Goal: Transaction & Acquisition: Download file/media

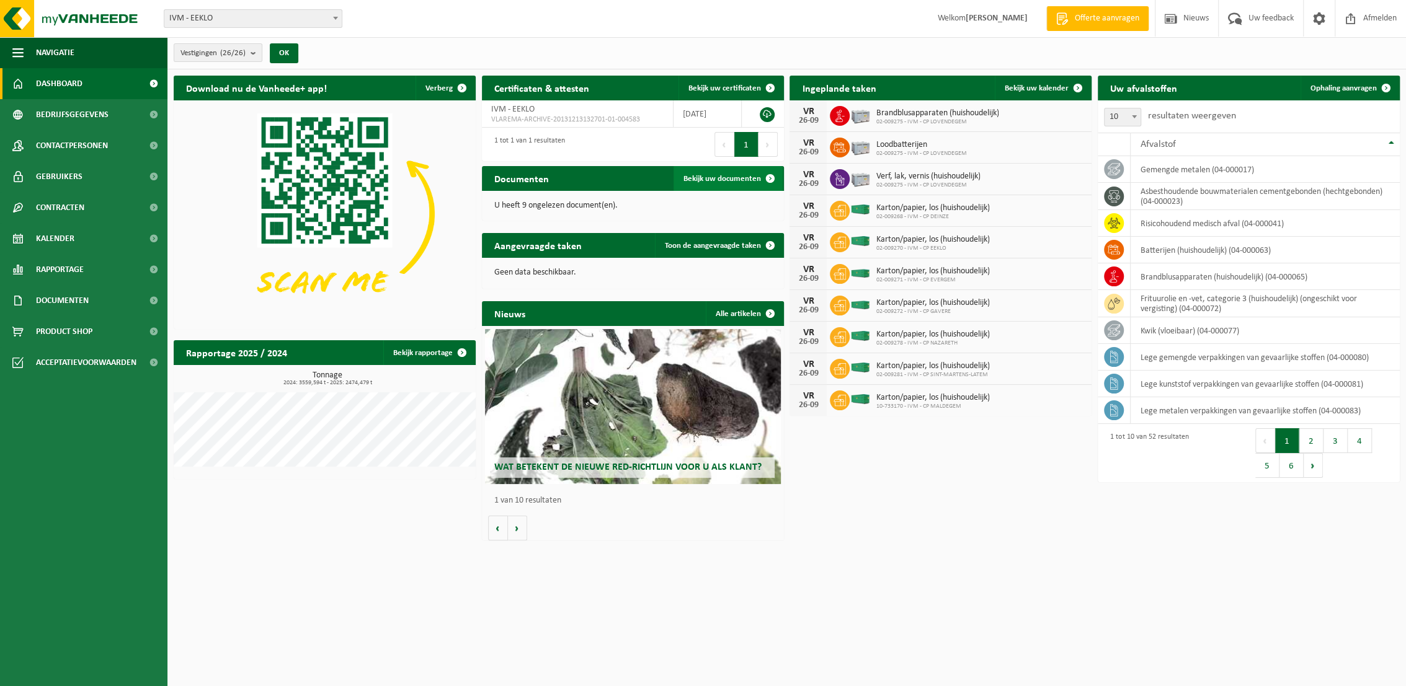
click at [719, 182] on span "Bekijk uw documenten" at bounding box center [722, 179] width 78 height 8
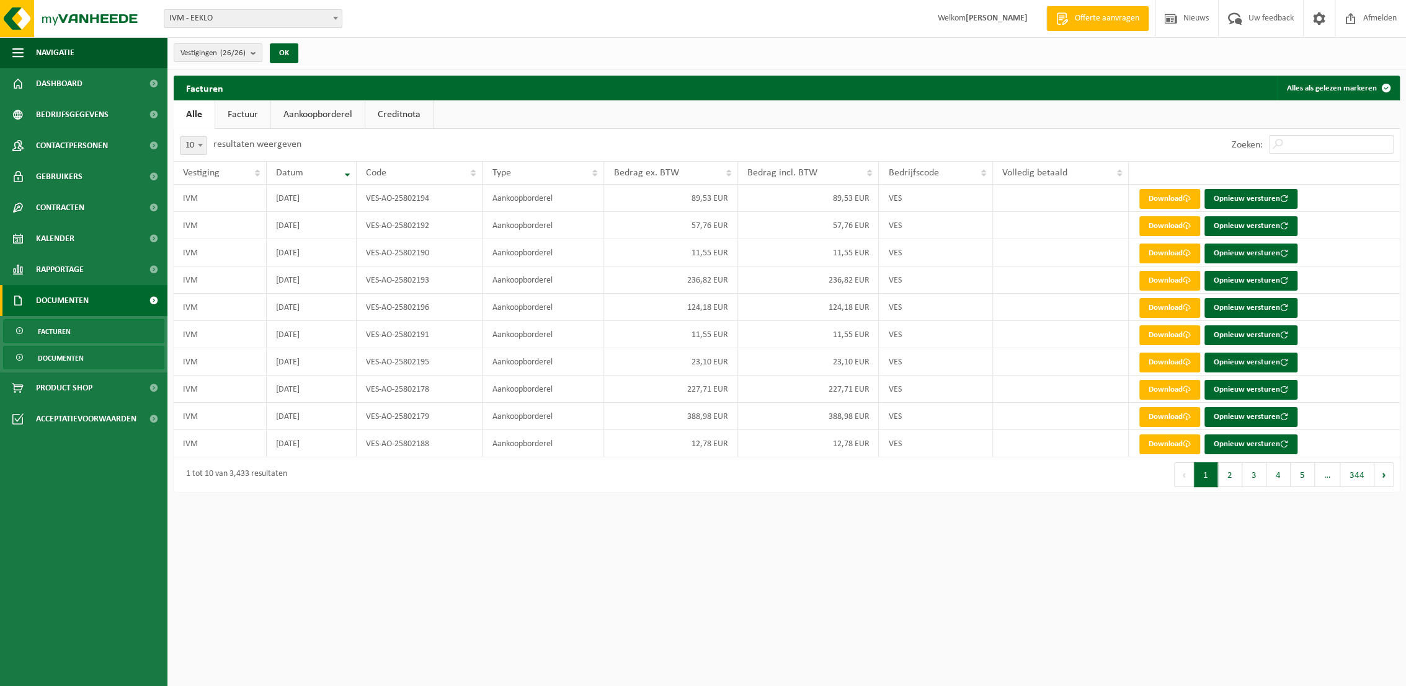
click at [59, 360] on span "Documenten" at bounding box center [61, 359] width 46 height 24
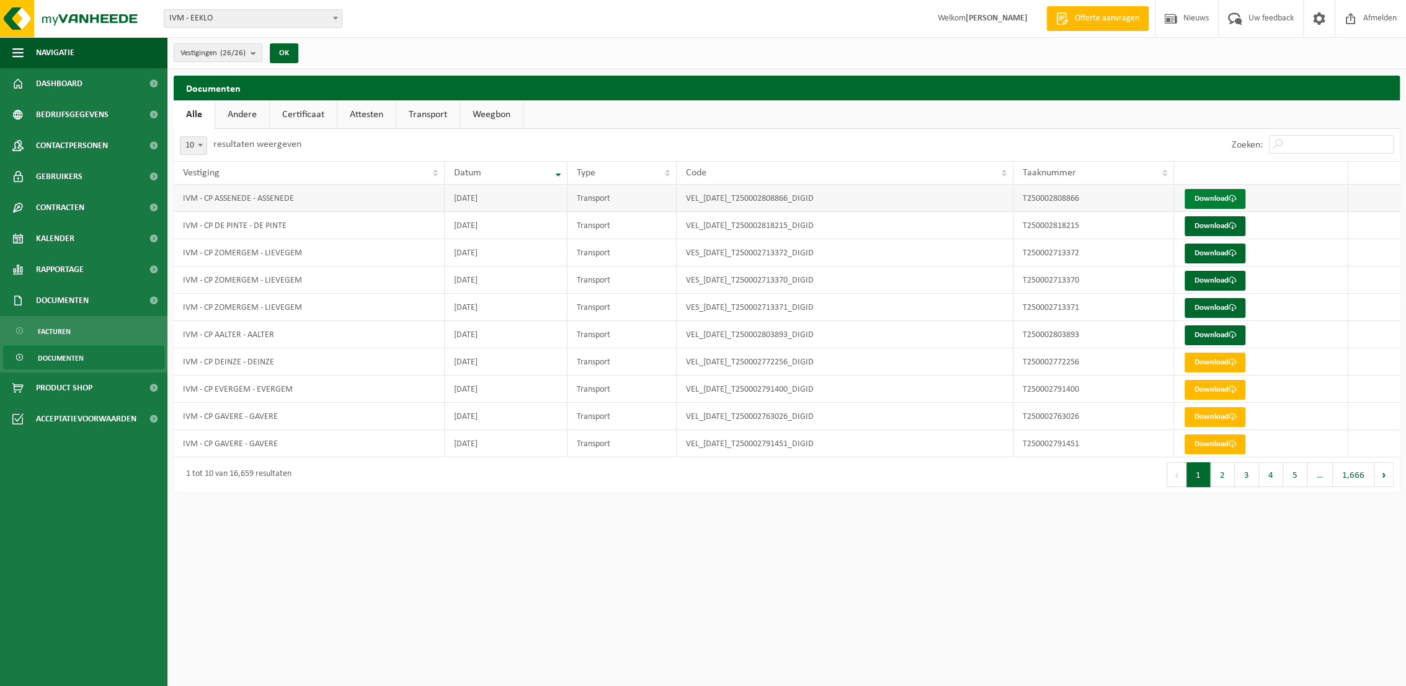
click at [1212, 193] on link "Download" at bounding box center [1214, 199] width 61 height 20
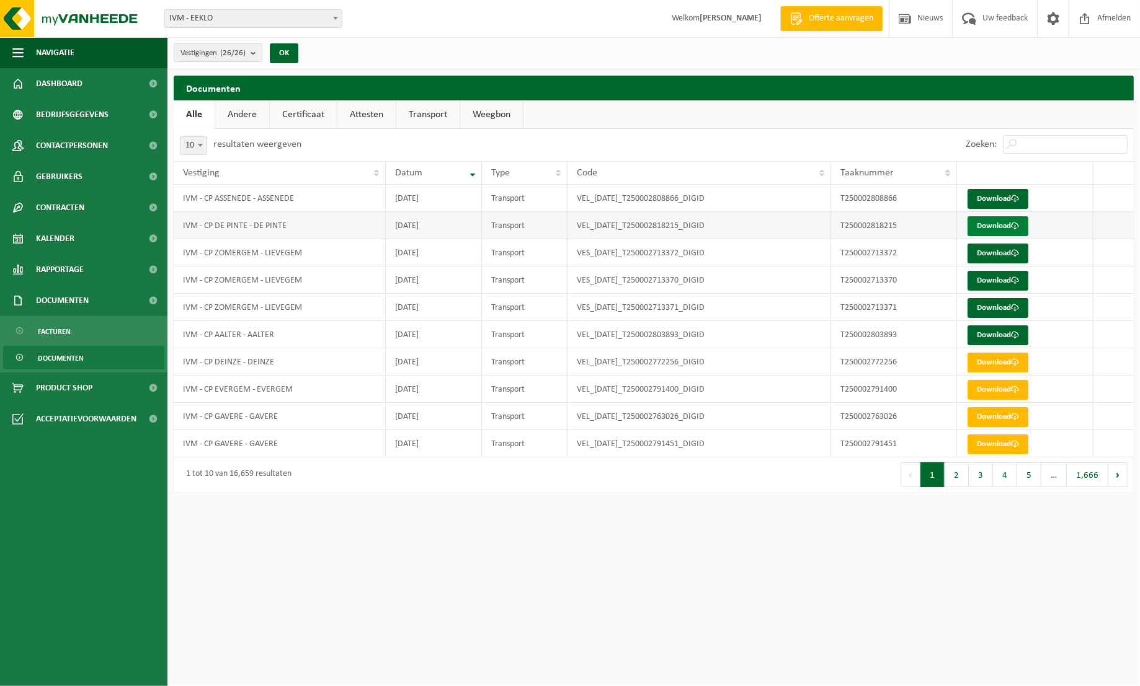
click at [997, 229] on link "Download" at bounding box center [997, 226] width 61 height 20
click at [996, 256] on link "Download" at bounding box center [997, 254] width 61 height 20
click at [1000, 285] on link "Download" at bounding box center [997, 281] width 61 height 20
click at [998, 313] on link "Download" at bounding box center [997, 308] width 61 height 20
click at [998, 335] on link "Download" at bounding box center [997, 336] width 61 height 20
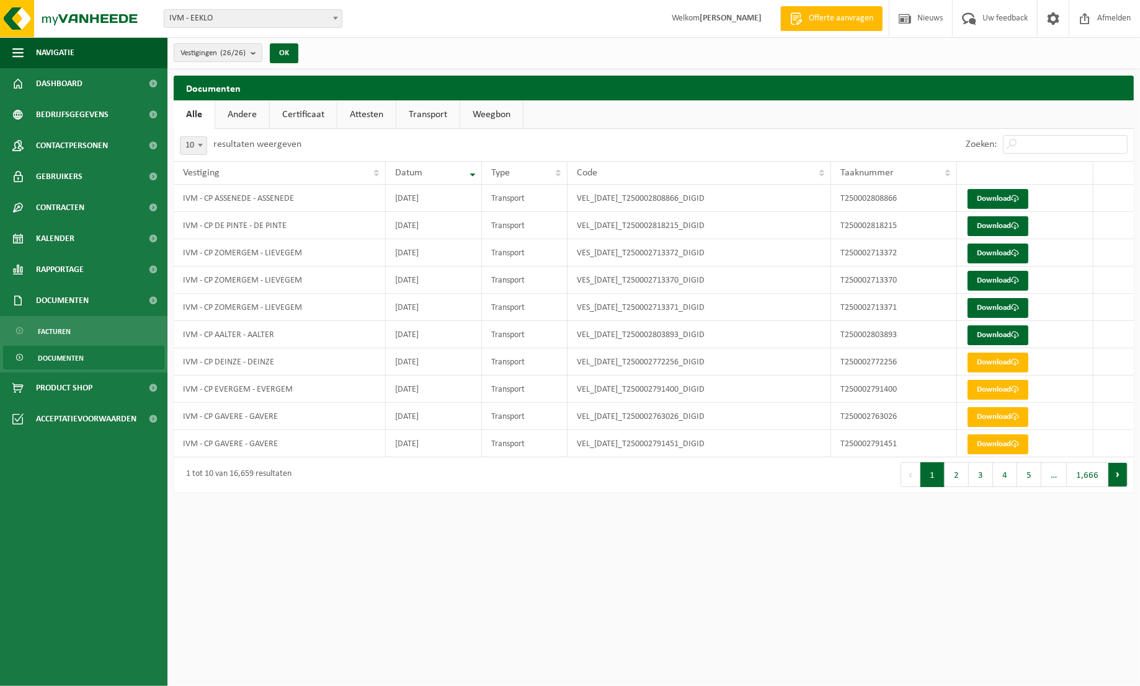
click at [1119, 473] on button "Volgende" at bounding box center [1117, 475] width 19 height 25
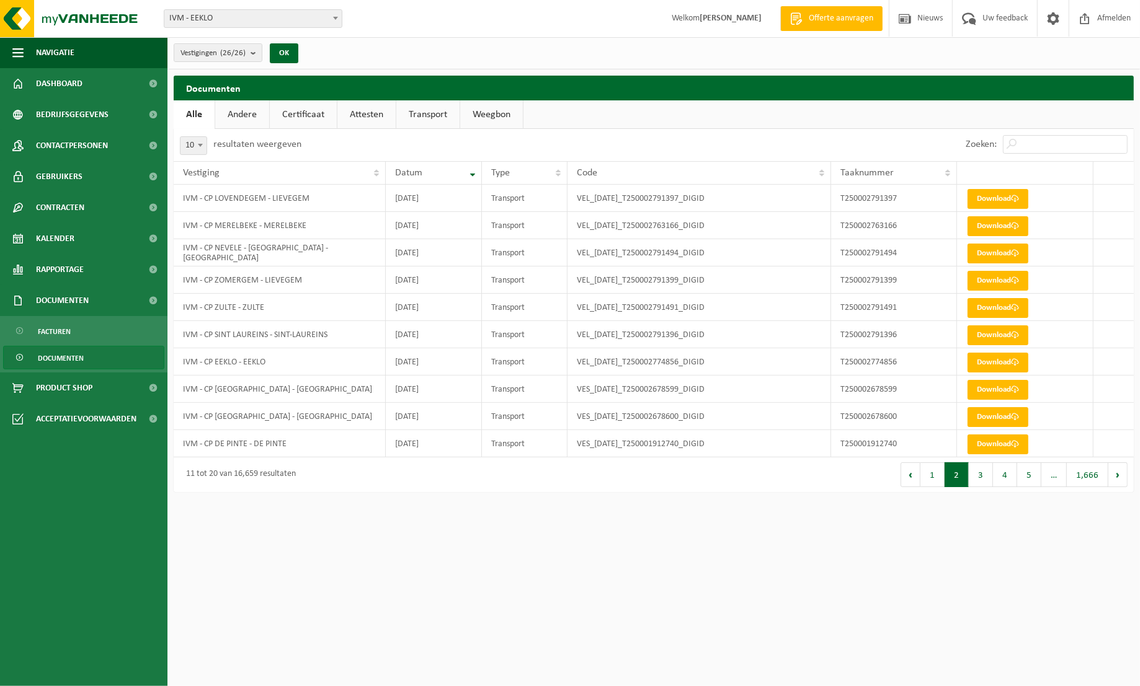
click at [244, 115] on link "Andere" at bounding box center [242, 114] width 54 height 29
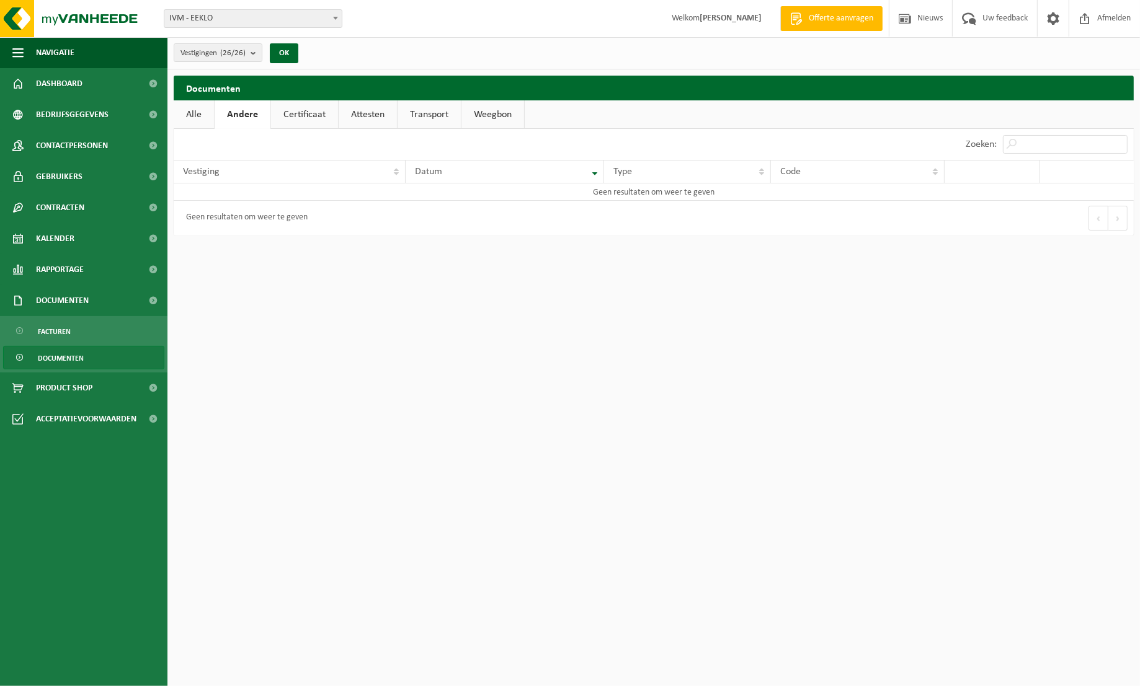
click at [298, 119] on link "Certificaat" at bounding box center [304, 114] width 67 height 29
click at [383, 114] on link "Attesten" at bounding box center [366, 114] width 58 height 29
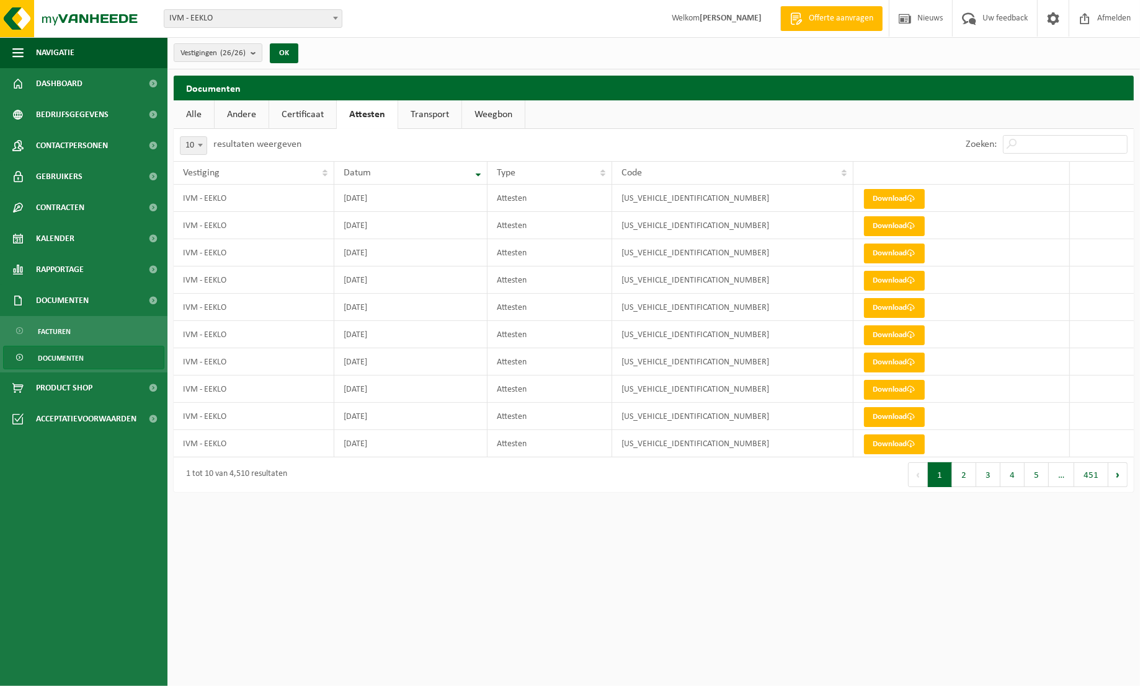
click at [424, 115] on link "Transport" at bounding box center [429, 114] width 63 height 29
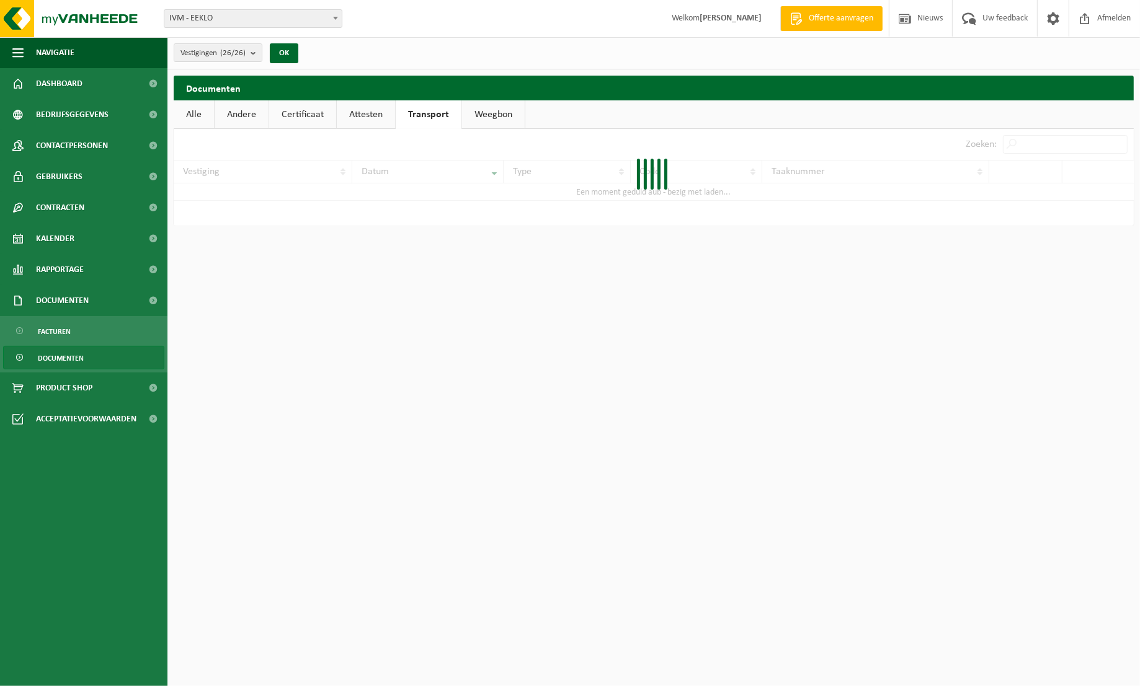
click at [424, 115] on link "Transport" at bounding box center [429, 114] width 66 height 29
click at [490, 111] on link "Weegbon" at bounding box center [493, 114] width 63 height 29
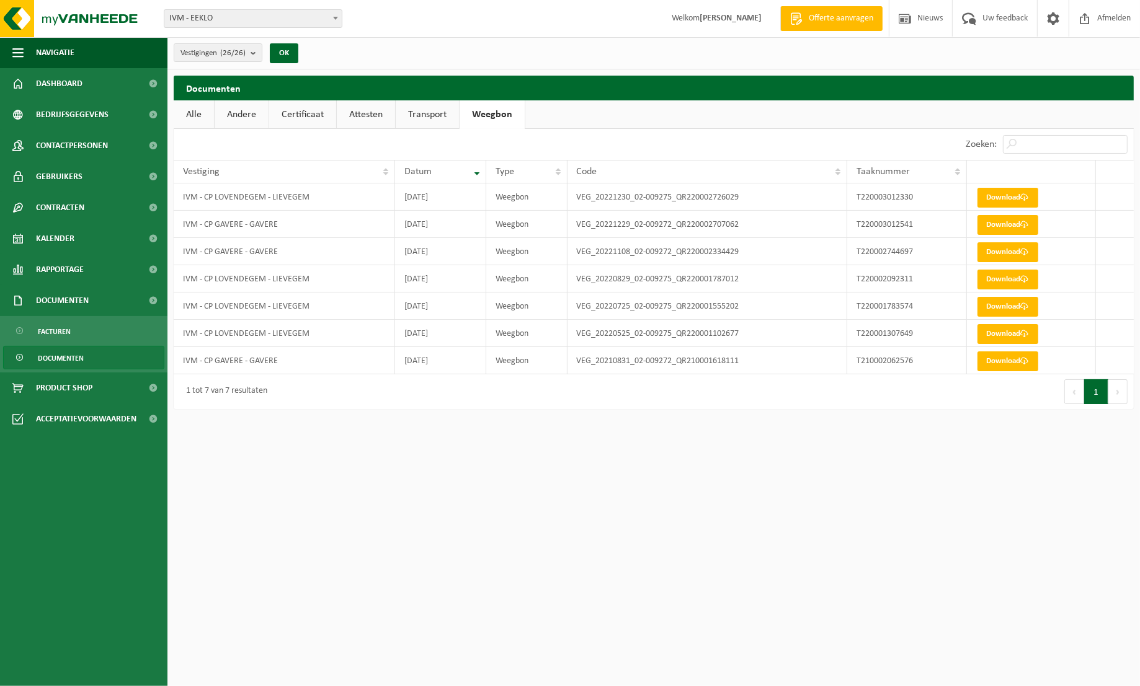
click at [417, 114] on link "Transport" at bounding box center [427, 114] width 63 height 29
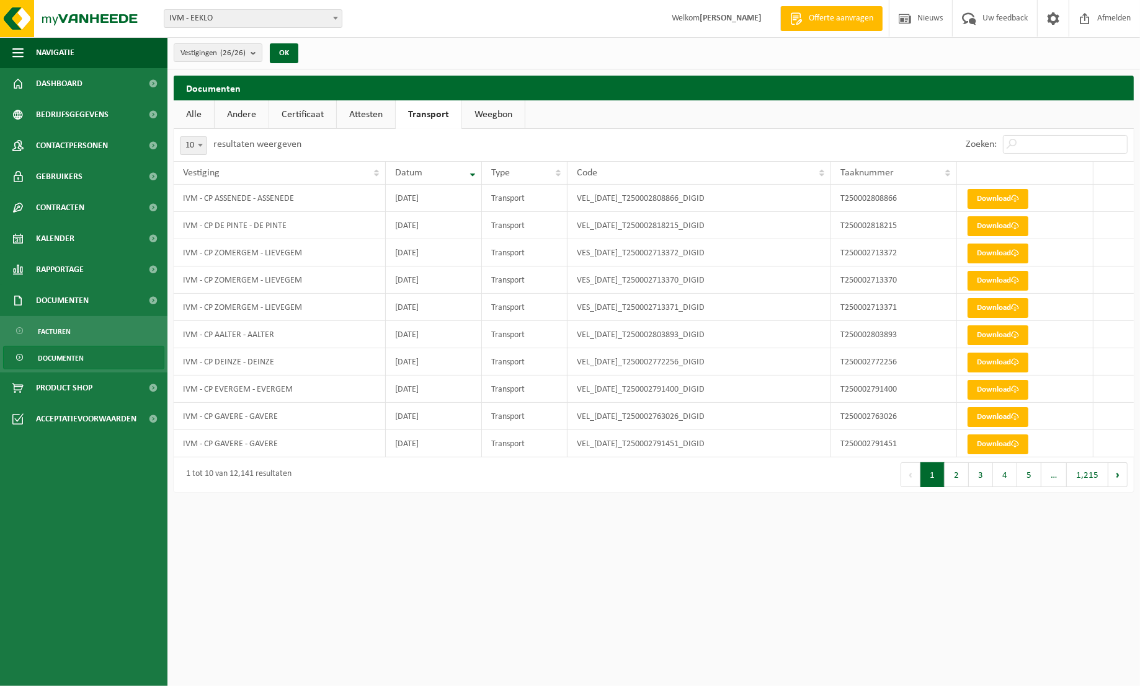
click at [203, 145] on span at bounding box center [200, 145] width 12 height 16
click at [203, 141] on span at bounding box center [200, 145] width 12 height 16
select select "100"
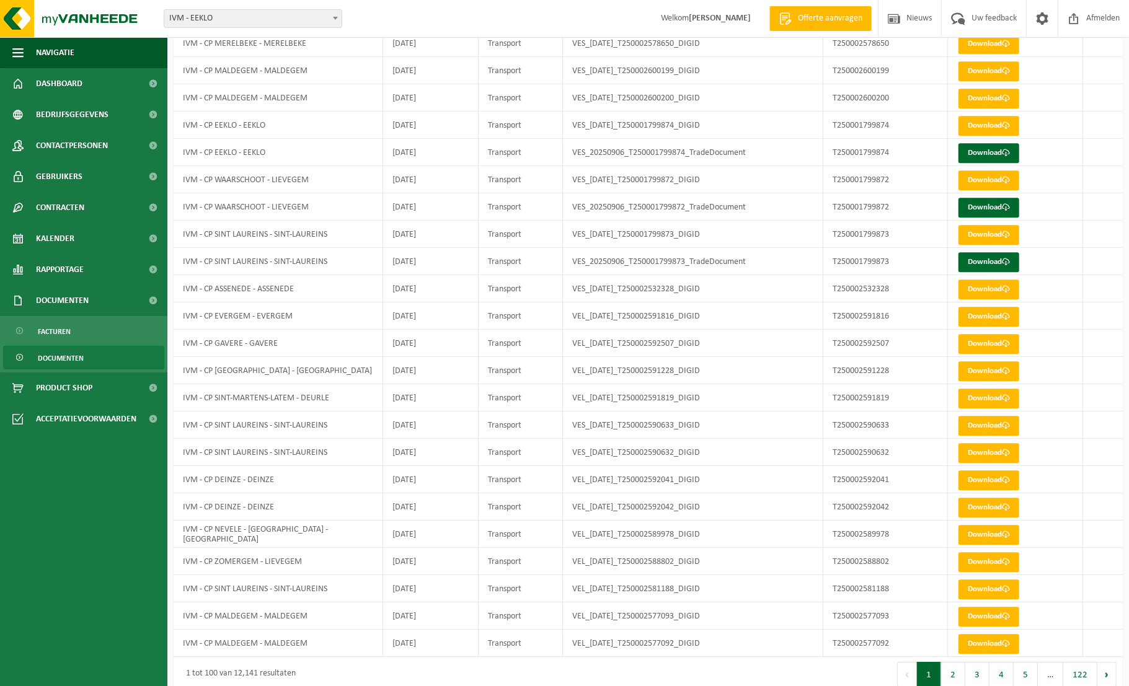
scroll to position [2257, 0]
click at [1007, 148] on span at bounding box center [1006, 152] width 8 height 8
click at [988, 198] on link "Download" at bounding box center [989, 207] width 61 height 20
click at [990, 257] on link "Download" at bounding box center [989, 262] width 61 height 20
click at [69, 81] on span "Dashboard" at bounding box center [59, 83] width 47 height 31
